Goal: Transaction & Acquisition: Purchase product/service

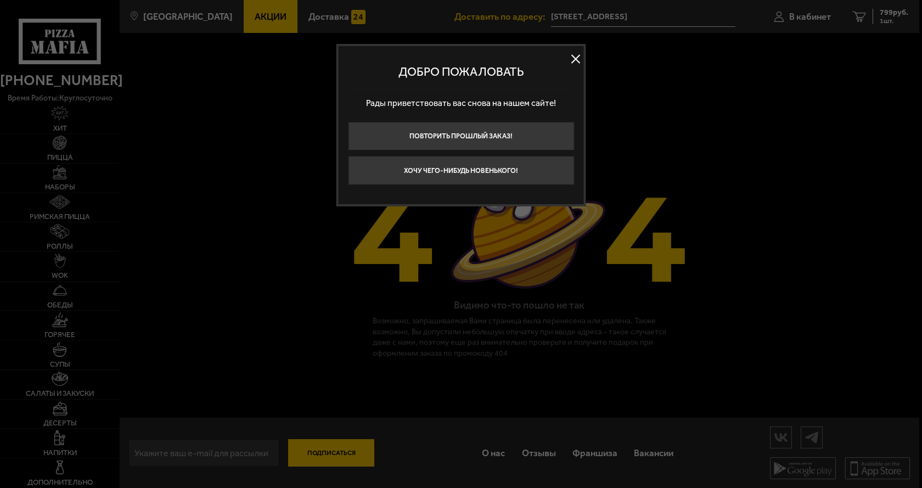
click at [95, 186] on div at bounding box center [461, 244] width 922 height 488
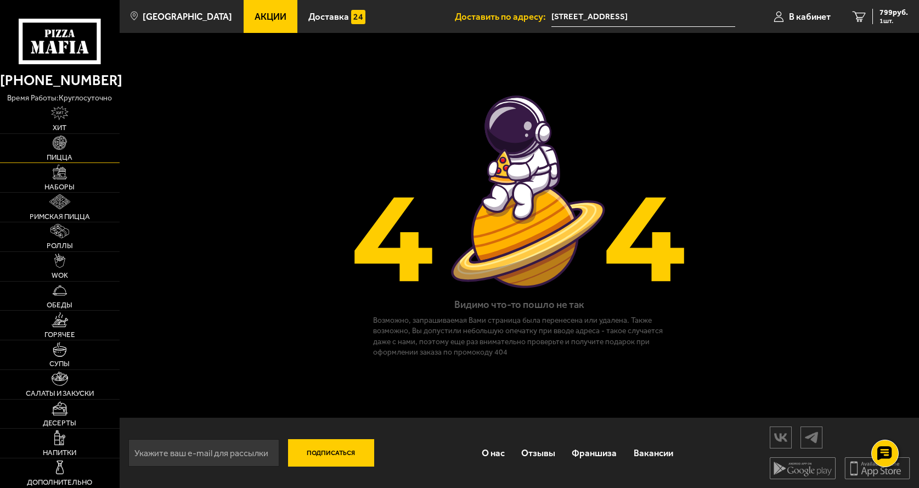
click at [42, 151] on link "Пицца" at bounding box center [60, 148] width 120 height 29
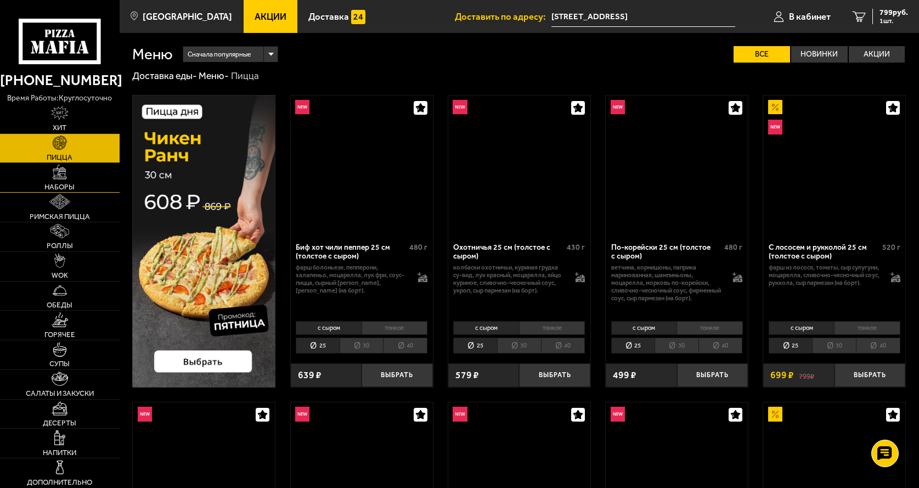
click at [44, 176] on link "Наборы" at bounding box center [60, 177] width 120 height 29
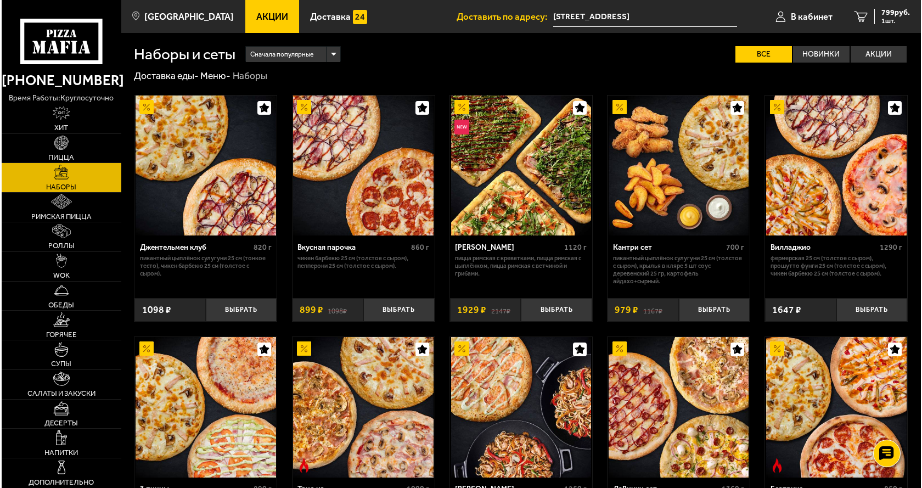
scroll to position [730, 0]
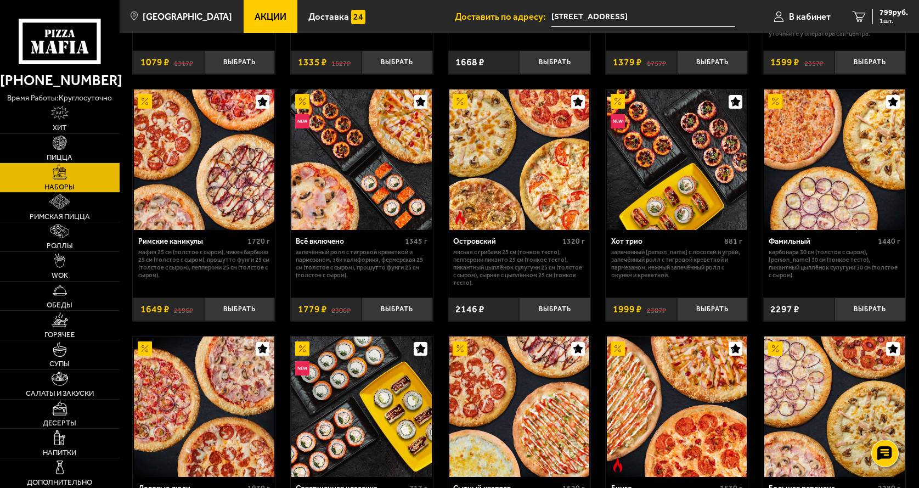
click at [341, 160] on img at bounding box center [361, 159] width 140 height 140
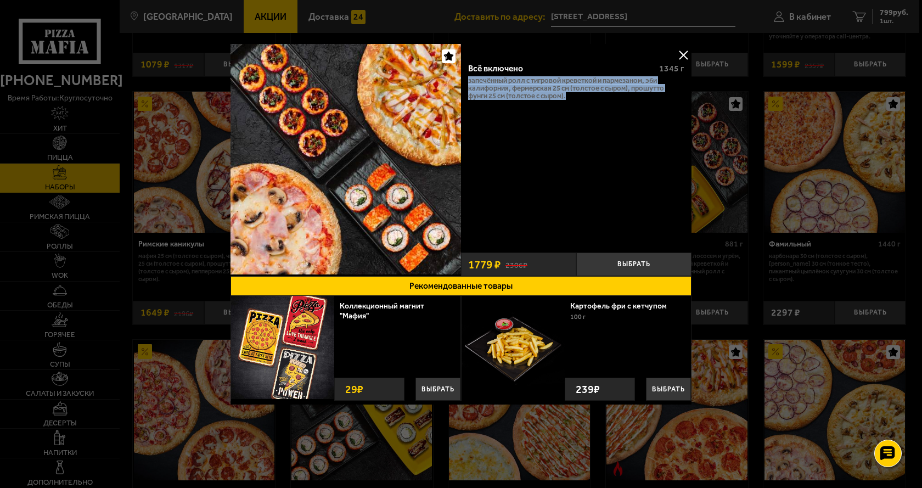
drag, startPoint x: 573, startPoint y: 94, endPoint x: 466, endPoint y: 83, distance: 107.5
click at [466, 83] on div "Всё включено 1345 г Запечённый ролл с тигровой креветкой и пармезаном, Эби Кали…" at bounding box center [576, 151] width 230 height 193
copy p "Запечённый ролл с тигровой креветкой и пармезаном, Эби Калифорния, Фермерская 2…"
